Goal: Task Accomplishment & Management: Use online tool/utility

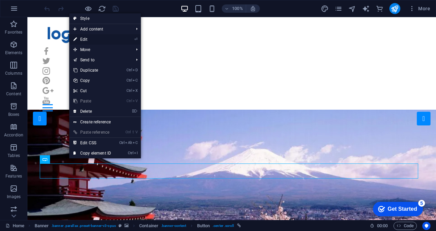
click at [0, 0] on li "⏎ Edit" at bounding box center [0, 0] width 0 height 0
click at [82, 37] on link "⏎ Edit" at bounding box center [92, 39] width 46 height 10
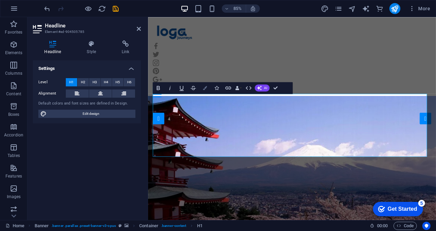
click at [205, 89] on icon "button" at bounding box center [205, 88] width 4 height 4
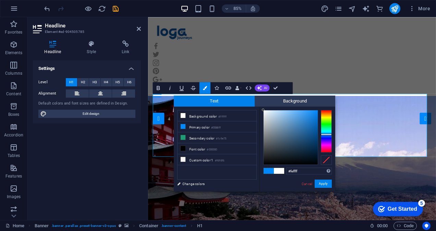
type input "#ffffff"
drag, startPoint x: 287, startPoint y: 126, endPoint x: 262, endPoint y: 95, distance: 39.8
click at [262, 95] on body "[DOMAIN_NAME] Home Favorites Elements Columns Content Boxes Accordion Tables Fe…" at bounding box center [218, 115] width 436 height 231
click at [330, 186] on button "Apply" at bounding box center [323, 184] width 17 height 8
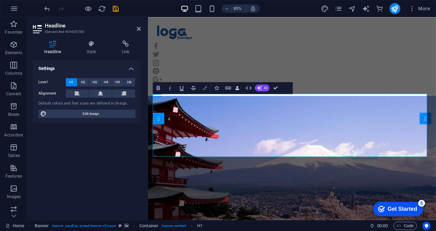
click at [203, 86] on icon "button" at bounding box center [205, 88] width 4 height 4
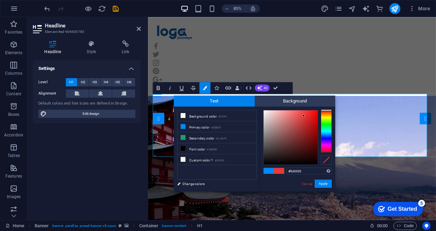
type input "#ff0000"
drag, startPoint x: 294, startPoint y: 121, endPoint x: 338, endPoint y: 108, distance: 46.4
click at [338, 108] on body "[DOMAIN_NAME] Home Favorites Elements Columns Content Boxes Accordion Tables Fe…" at bounding box center [218, 115] width 436 height 231
click at [323, 186] on button "Apply" at bounding box center [323, 184] width 17 height 8
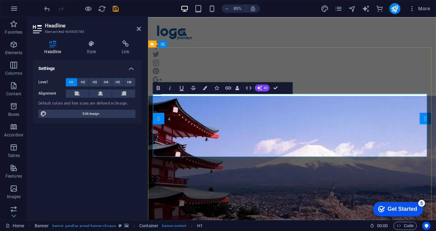
click at [203, 89] on icon "button" at bounding box center [205, 88] width 4 height 4
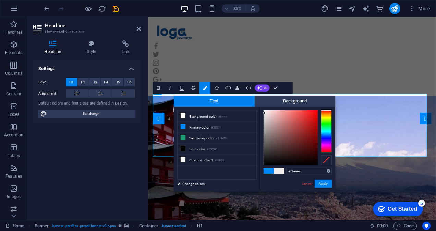
drag, startPoint x: 282, startPoint y: 124, endPoint x: 265, endPoint y: 113, distance: 20.6
click at [265, 113] on div at bounding box center [291, 137] width 54 height 54
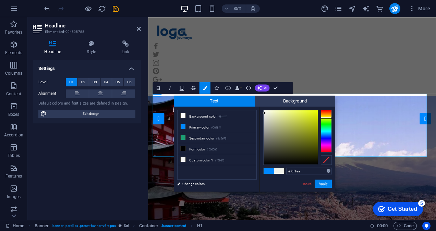
click at [329, 118] on div at bounding box center [326, 131] width 11 height 43
type input "#edff00"
drag, startPoint x: 295, startPoint y: 118, endPoint x: 342, endPoint y: 103, distance: 48.5
click at [342, 103] on body "[DOMAIN_NAME] Home Favorites Elements Columns Content Boxes Accordion Tables Fe…" at bounding box center [218, 115] width 436 height 231
click at [327, 183] on button "Apply" at bounding box center [323, 184] width 17 height 8
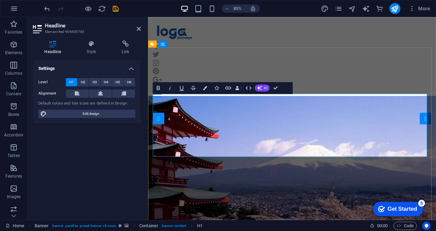
click at [202, 88] on button "Colors" at bounding box center [205, 88] width 11 height 12
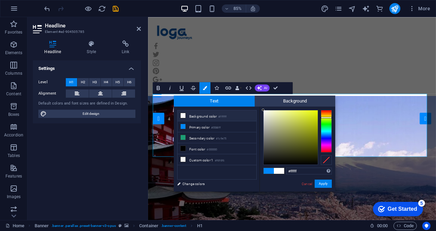
drag, startPoint x: 284, startPoint y: 121, endPoint x: 242, endPoint y: 98, distance: 47.8
click at [242, 98] on div "Text Background less Background color #ffffff Primary color #0088ff Secondary c…" at bounding box center [255, 144] width 162 height 96
type input "#000000"
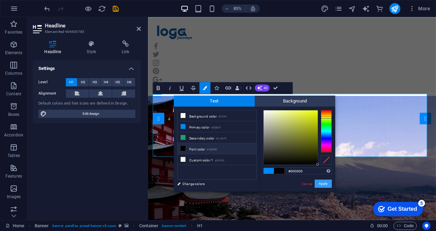
click at [329, 184] on button "Apply" at bounding box center [323, 184] width 17 height 8
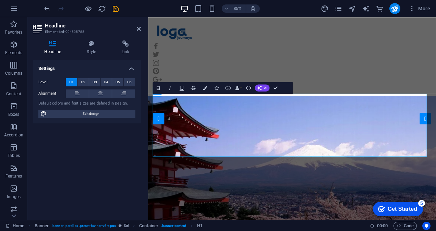
click at [242, 176] on div "Drag here to replace the existing content. Press “Ctrl” if you want to create a…" at bounding box center [292, 118] width 288 height 203
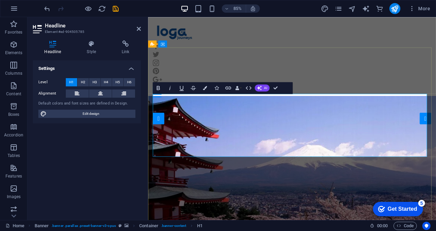
click at [205, 88] on icon "button" at bounding box center [205, 88] width 4 height 4
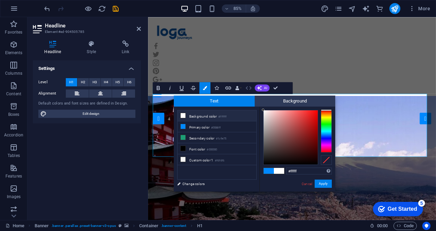
drag, startPoint x: 274, startPoint y: 120, endPoint x: 245, endPoint y: 93, distance: 40.3
click at [245, 93] on body "[DOMAIN_NAME] Home Favorites Elements Columns Content Boxes Accordion Tables Fe…" at bounding box center [218, 115] width 436 height 231
click at [260, 108] on div "#ffffff Supported formats #0852ed rgb(8, 82, 237) rgba(8, 82, 237, 90%) hsv(221…" at bounding box center [298, 199] width 76 height 184
type input "#faf2f2"
click at [265, 111] on div at bounding box center [265, 111] width 2 height 2
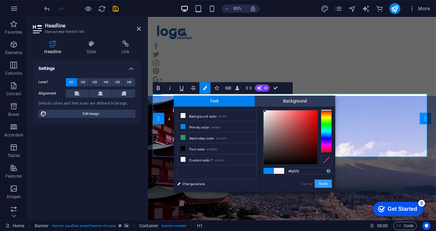
click at [319, 182] on button "Apply" at bounding box center [323, 184] width 17 height 8
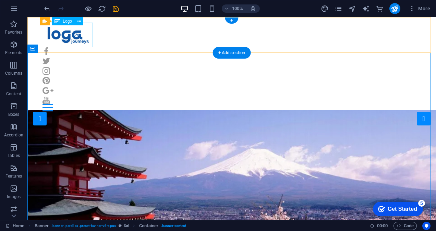
click at [73, 39] on div at bounding box center [232, 35] width 379 height 25
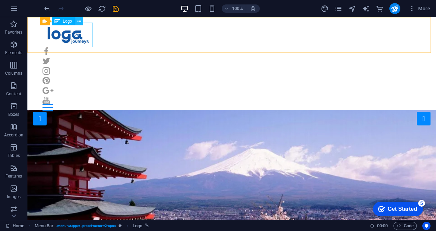
click at [80, 23] on icon at bounding box center [80, 21] width 4 height 7
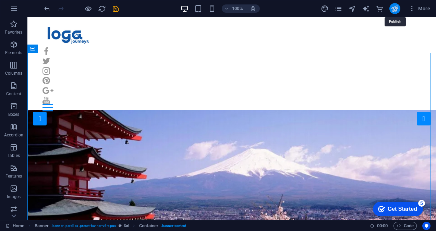
click at [396, 7] on icon "publish" at bounding box center [395, 9] width 8 height 8
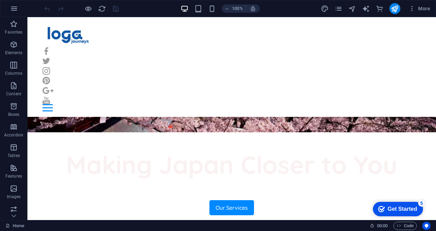
scroll to position [168, 0]
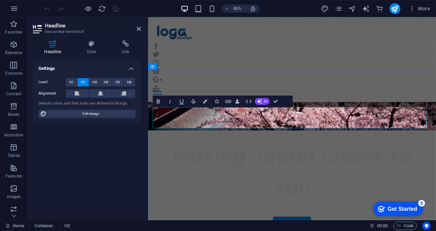
drag, startPoint x: 273, startPoint y: 138, endPoint x: 406, endPoint y: 130, distance: 133.6
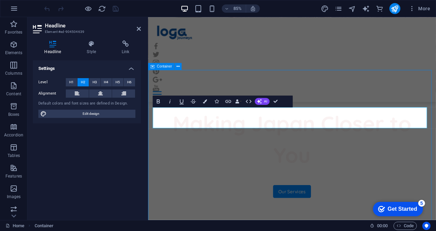
scroll to position [131, 0]
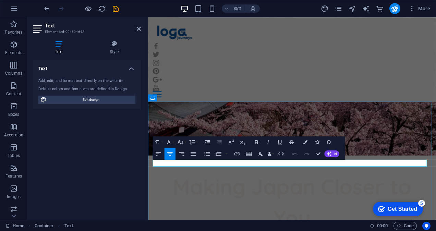
drag, startPoint x: 293, startPoint y: 189, endPoint x: 351, endPoint y: 189, distance: 58.3
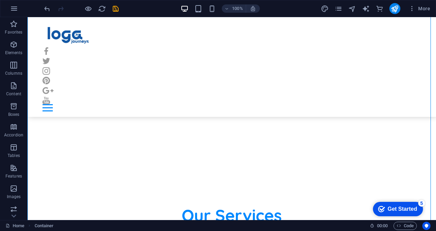
scroll to position [240, 0]
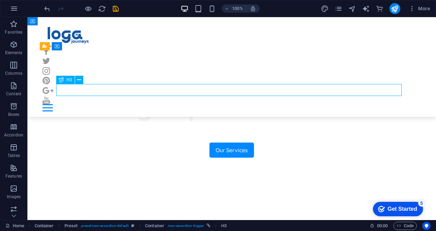
scroll to position [277, 0]
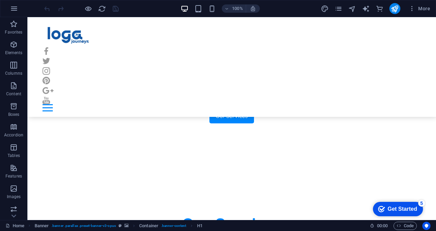
scroll to position [218, 0]
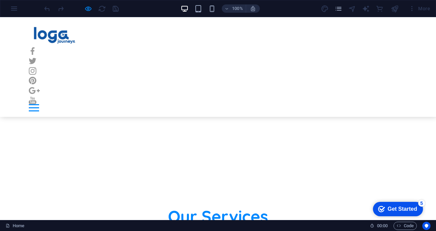
scroll to position [225, 0]
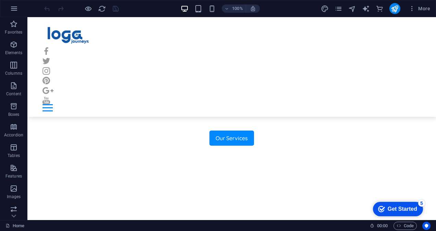
scroll to position [232, 0]
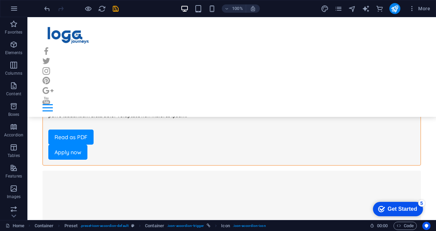
scroll to position [582, 0]
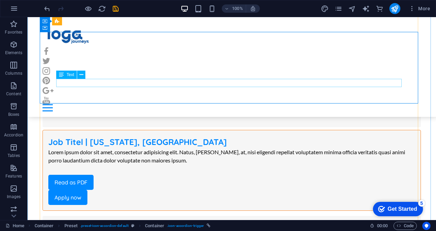
scroll to position [622, 0]
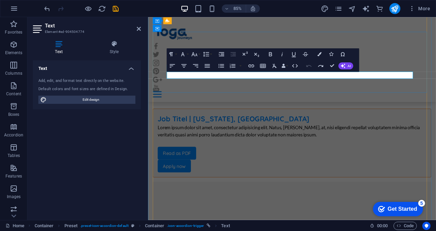
drag, startPoint x: 317, startPoint y: 87, endPoint x: 340, endPoint y: 86, distance: 23.0
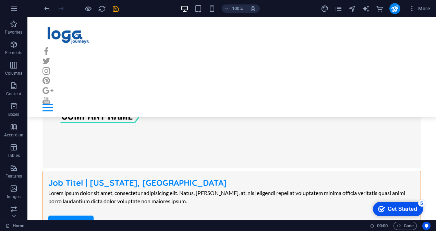
scroll to position [935, 0]
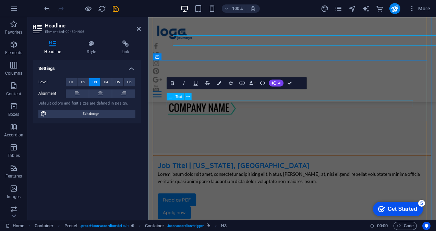
scroll to position [996, 0]
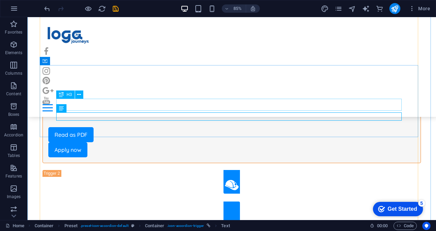
scroll to position [935, 0]
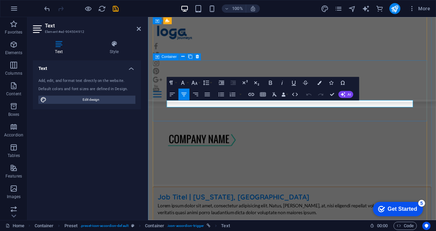
scroll to position [996, 0]
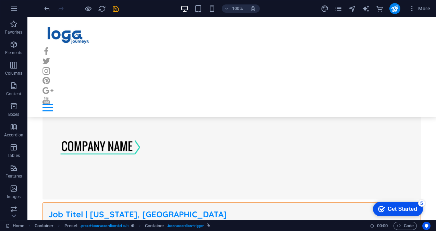
scroll to position [1181, 0]
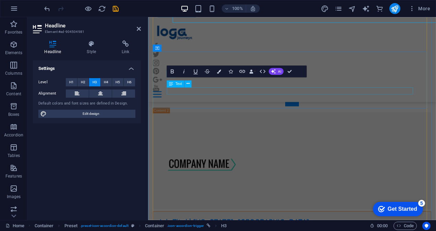
scroll to position [1255, 0]
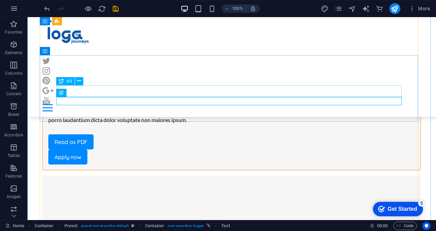
scroll to position [1181, 0]
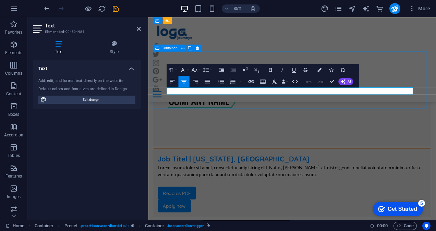
scroll to position [1179, 0]
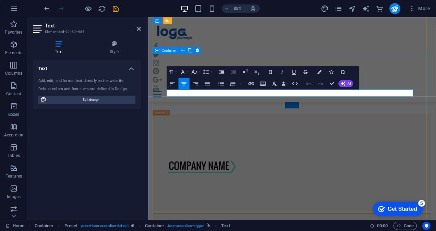
scroll to position [1252, 0]
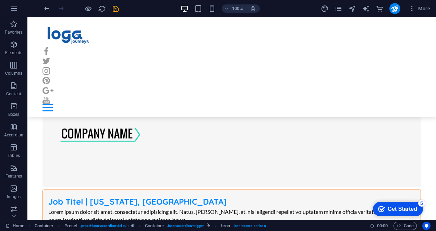
scroll to position [1352, 0]
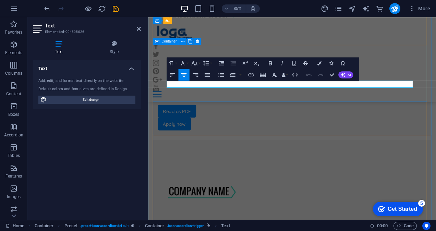
scroll to position [1428, 0]
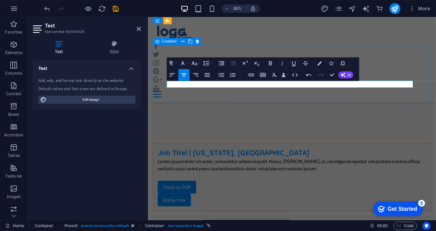
scroll to position [1349, 0]
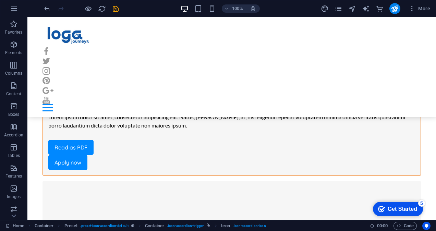
scroll to position [1644, 0]
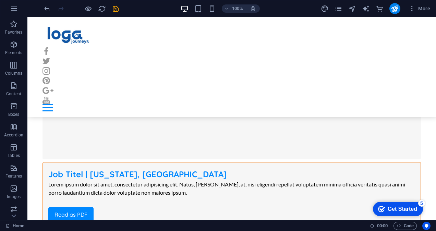
scroll to position [2046, 0]
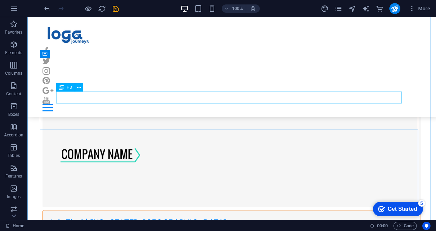
scroll to position [2140, 0]
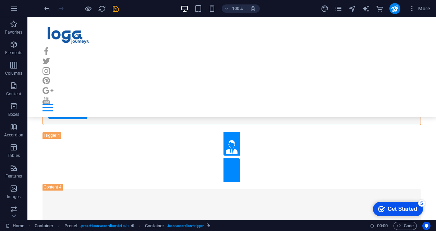
scroll to position [2400, 0]
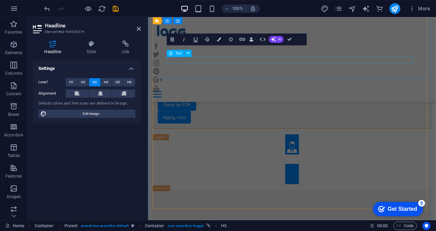
scroll to position [2504, 0]
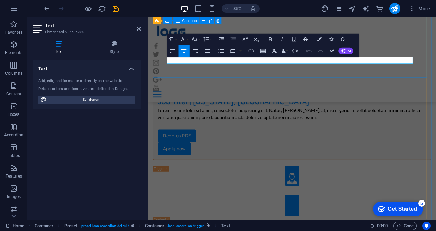
scroll to position [2504, 0]
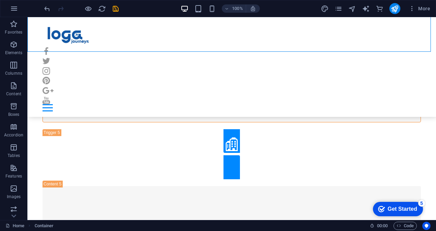
scroll to position [2647, 0]
